Goal: Information Seeking & Learning: Check status

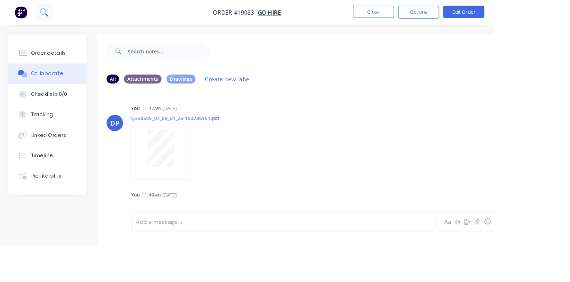
click at [53, 17] on icon at bounding box center [53, 17] width 3 height 3
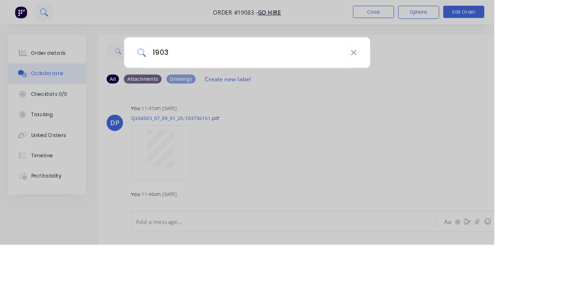
type input "19033"
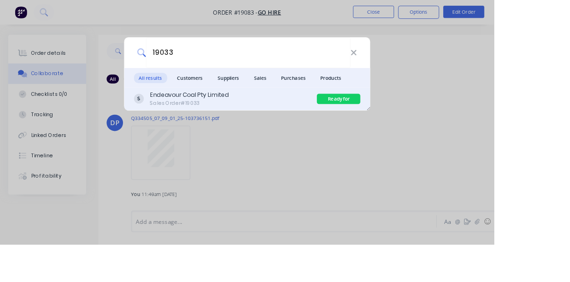
click at [264, 123] on div "Sales Order #19033" at bounding box center [218, 119] width 91 height 9
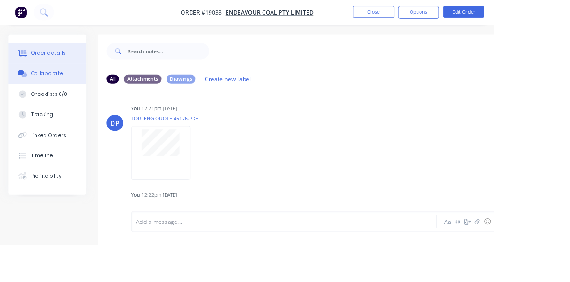
click at [50, 61] on div "Order details" at bounding box center [56, 61] width 40 height 9
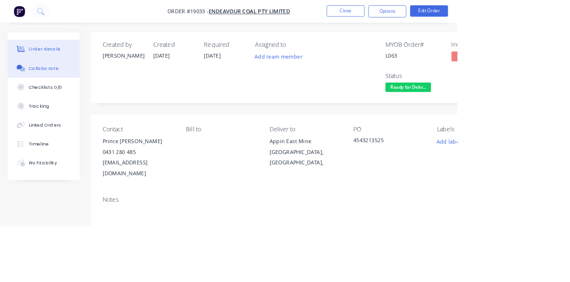
click at [55, 91] on button "Collaborate" at bounding box center [54, 85] width 90 height 24
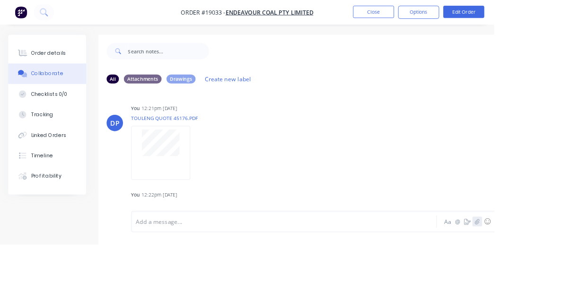
click at [551, 259] on icon "button" at bounding box center [550, 256] width 5 height 6
click at [455, 13] on button "Close" at bounding box center [430, 14] width 47 height 14
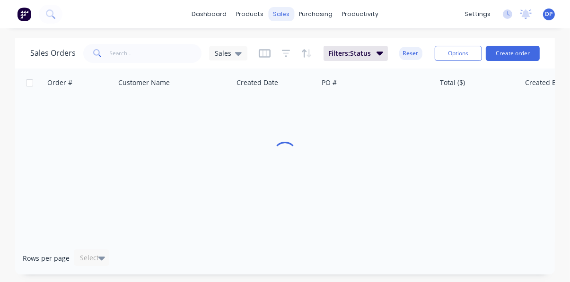
click at [275, 15] on div "sales" at bounding box center [281, 14] width 26 height 14
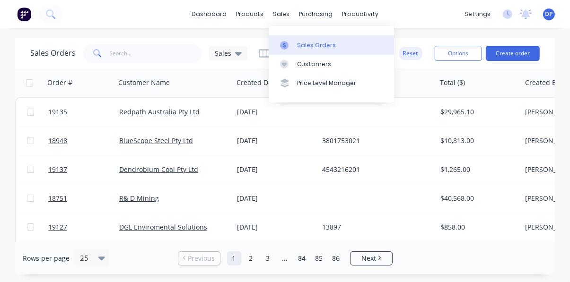
click at [316, 39] on link "Sales Orders" at bounding box center [331, 44] width 125 height 19
click at [325, 45] on div "Sales Orders" at bounding box center [316, 45] width 39 height 9
click at [145, 52] on input "text" at bounding box center [156, 53] width 92 height 19
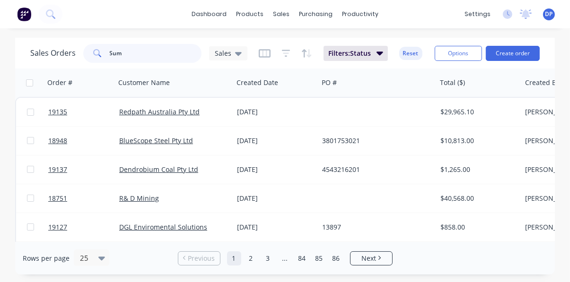
type input "Sump"
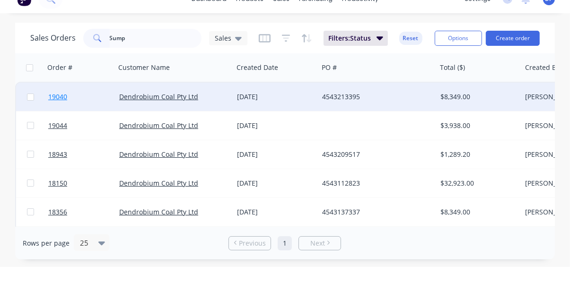
click at [59, 109] on span "19040" at bounding box center [57, 111] width 19 height 9
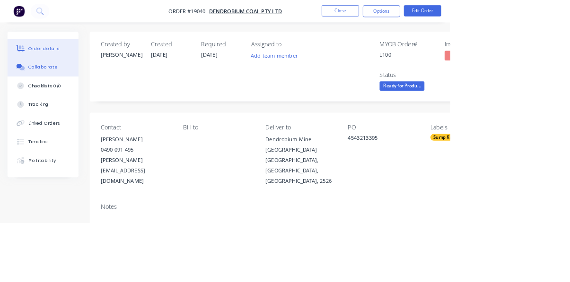
click at [57, 83] on div "Collaborate" at bounding box center [54, 85] width 37 height 9
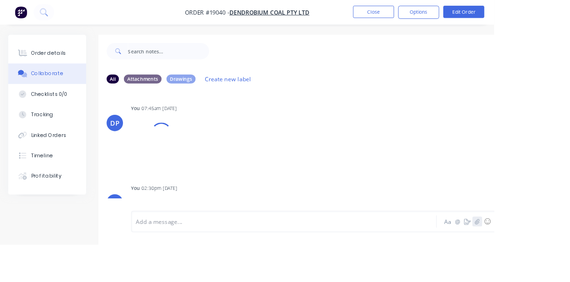
click at [551, 259] on icon "button" at bounding box center [551, 256] width 6 height 7
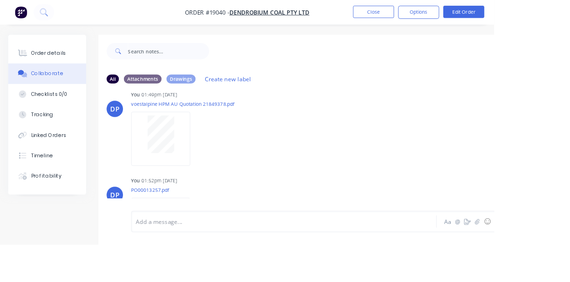
scroll to position [623, 0]
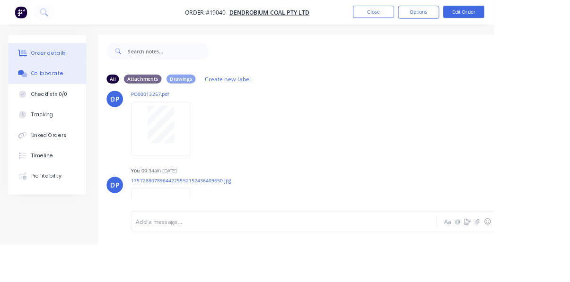
click at [52, 61] on div "Order details" at bounding box center [56, 61] width 40 height 9
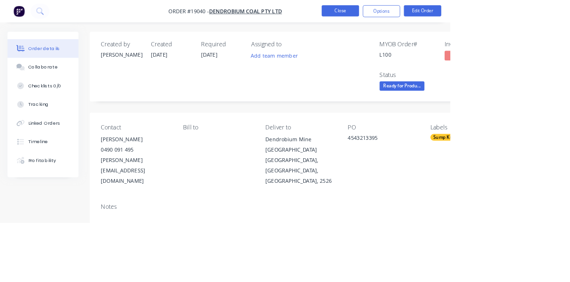
click at [455, 15] on button "Close" at bounding box center [430, 14] width 47 height 14
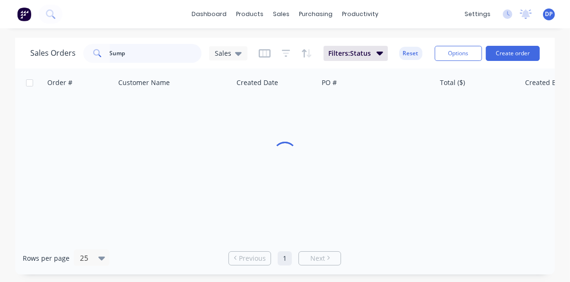
click at [140, 51] on input "Sump" at bounding box center [156, 53] width 92 height 19
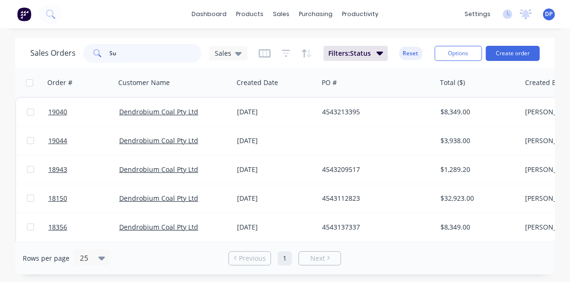
type input "S"
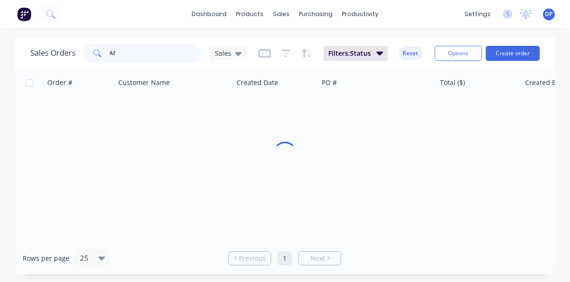
type input "Afc"
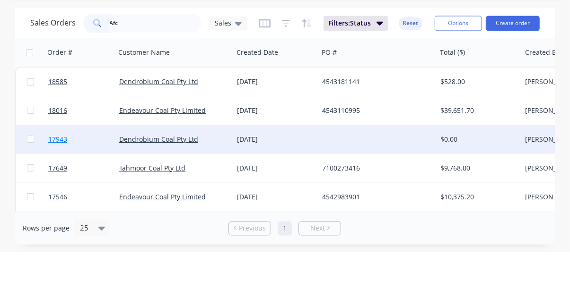
click at [56, 170] on span "17943" at bounding box center [57, 169] width 19 height 9
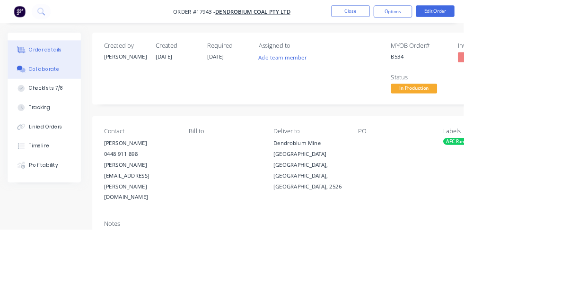
click at [53, 92] on button "Collaborate" at bounding box center [54, 85] width 90 height 24
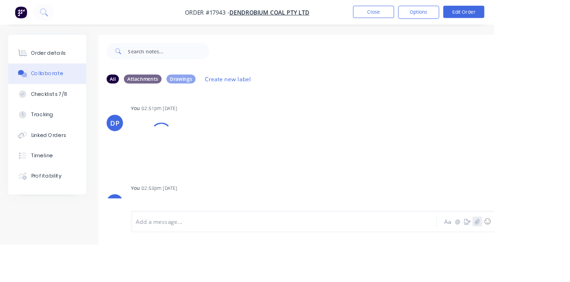
click at [550, 262] on button "button" at bounding box center [550, 255] width 11 height 11
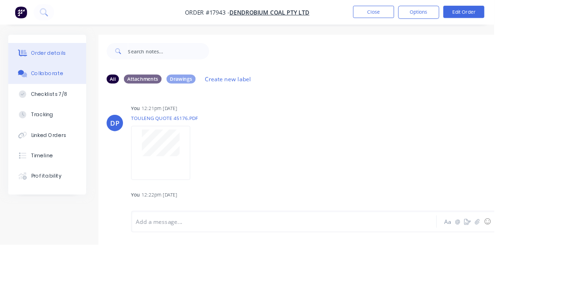
click at [49, 62] on div "Order details" at bounding box center [56, 61] width 40 height 9
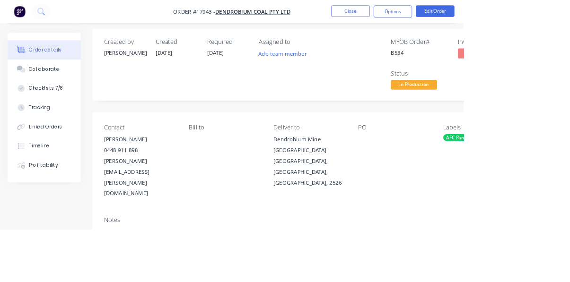
scroll to position [246, 0]
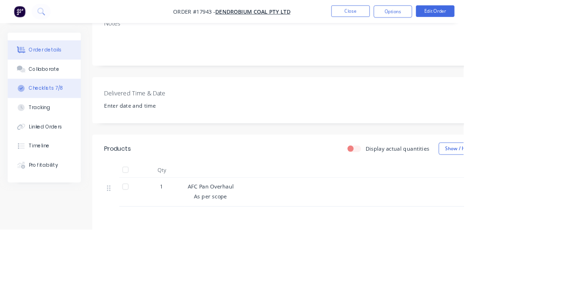
click at [59, 98] on button "Checklists 7/8" at bounding box center [54, 109] width 90 height 24
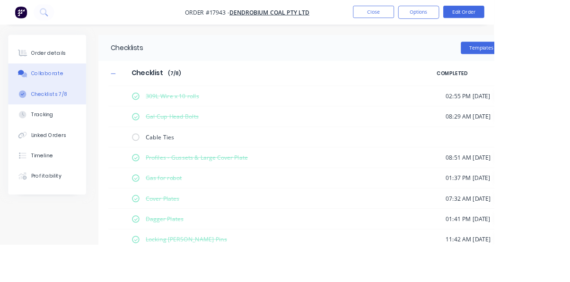
click at [56, 88] on div "Collaborate" at bounding box center [54, 85] width 37 height 9
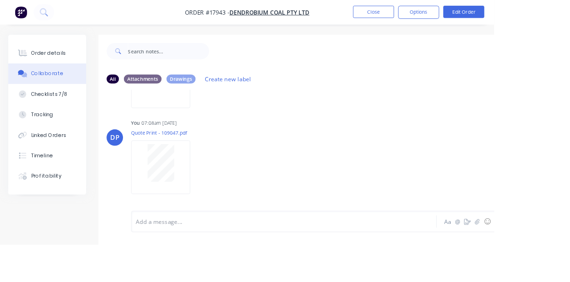
scroll to position [7621, 0]
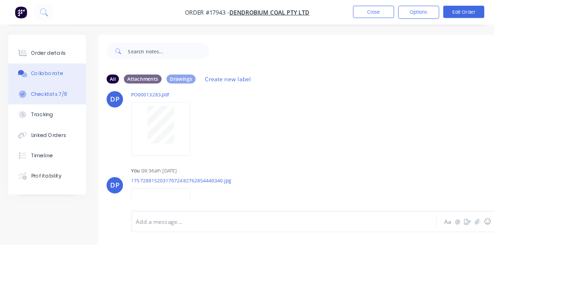
click at [52, 106] on div "Checklists 7/8" at bounding box center [57, 109] width 42 height 9
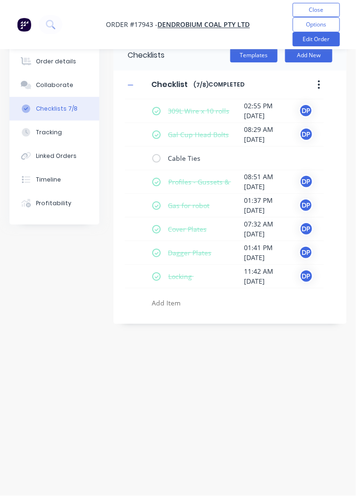
type textarea "x"
